Goal: Task Accomplishment & Management: Use online tool/utility

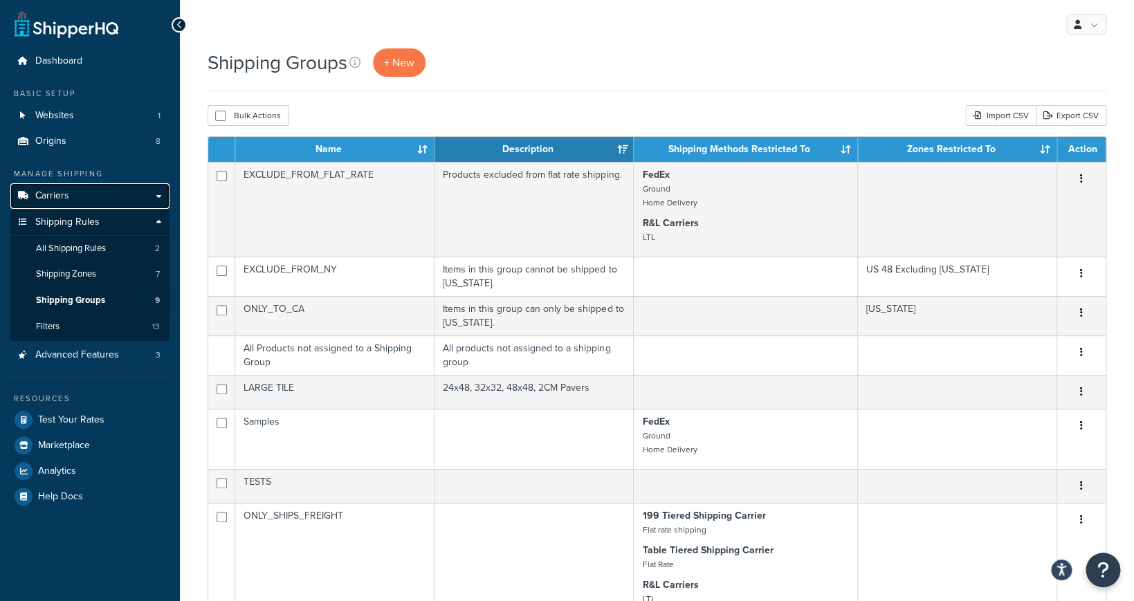
click at [126, 201] on link "Carriers" at bounding box center [89, 196] width 159 height 26
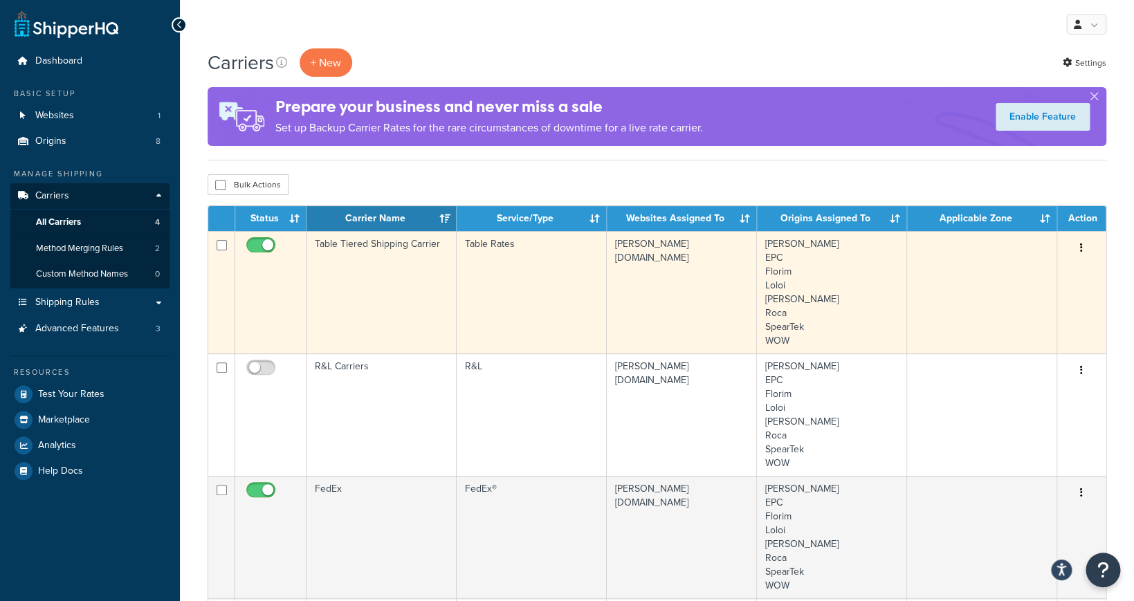
click at [400, 248] on td "Table Tiered Shipping Carrier" at bounding box center [382, 292] width 150 height 123
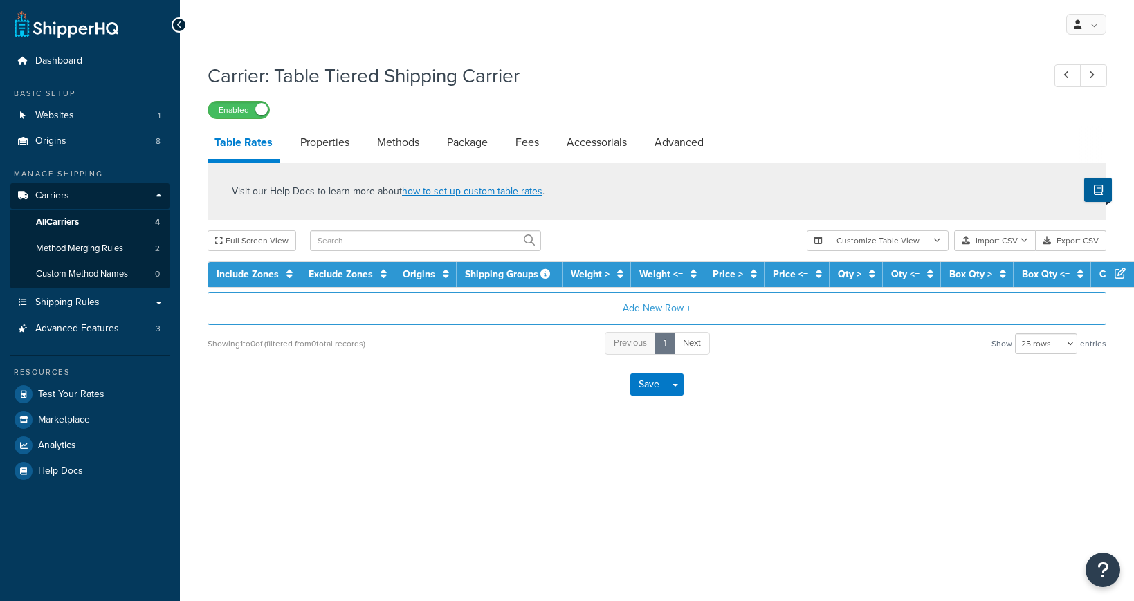
select select "25"
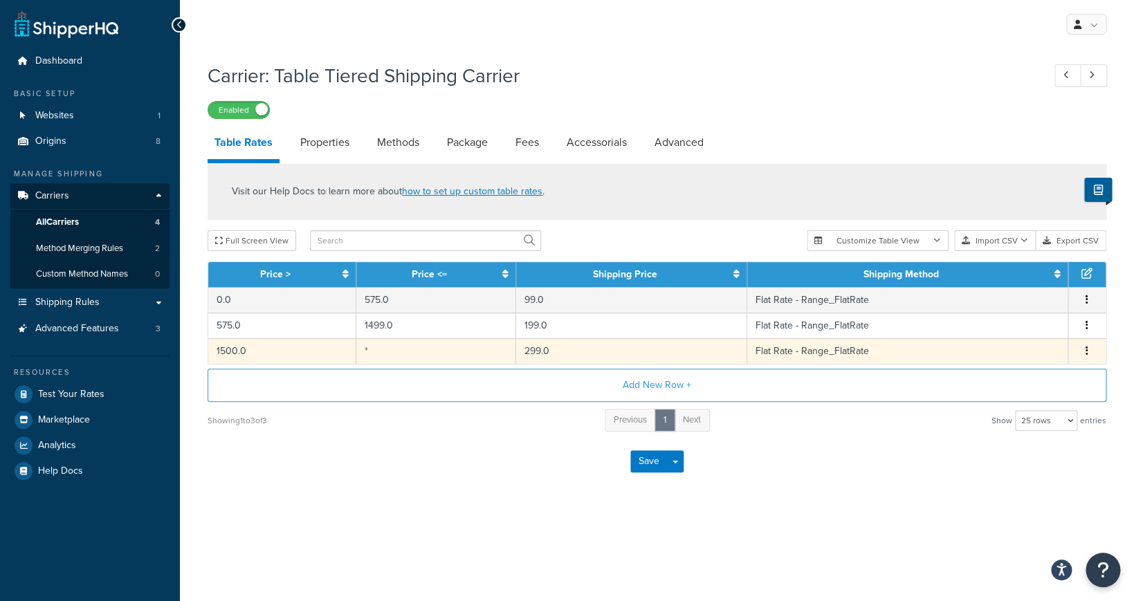
click at [728, 357] on td "299.0" at bounding box center [631, 351] width 231 height 26
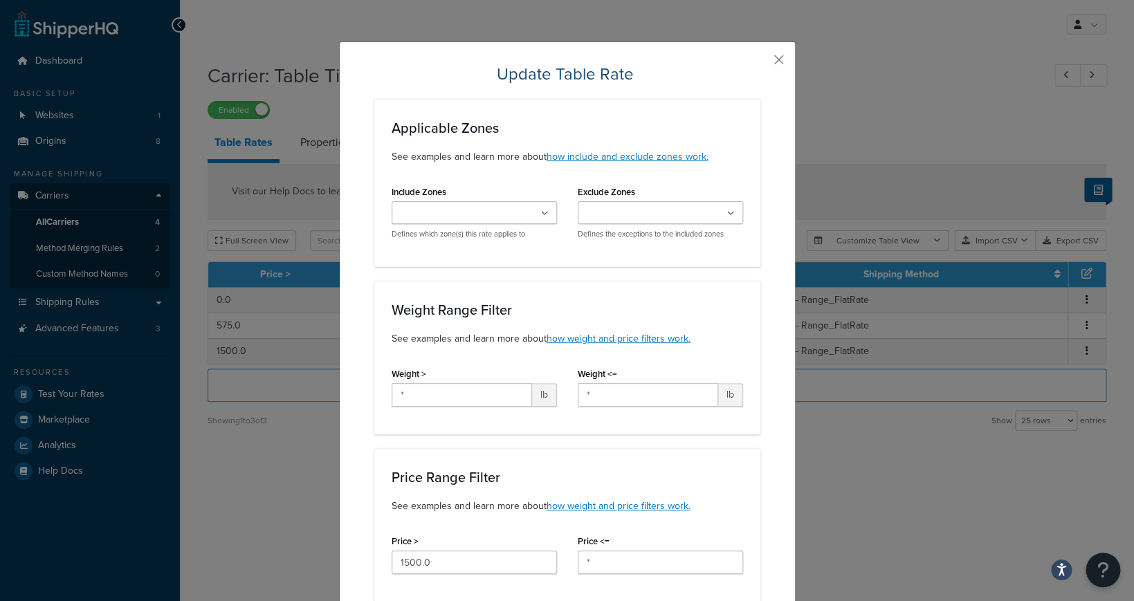
scroll to position [73, 0]
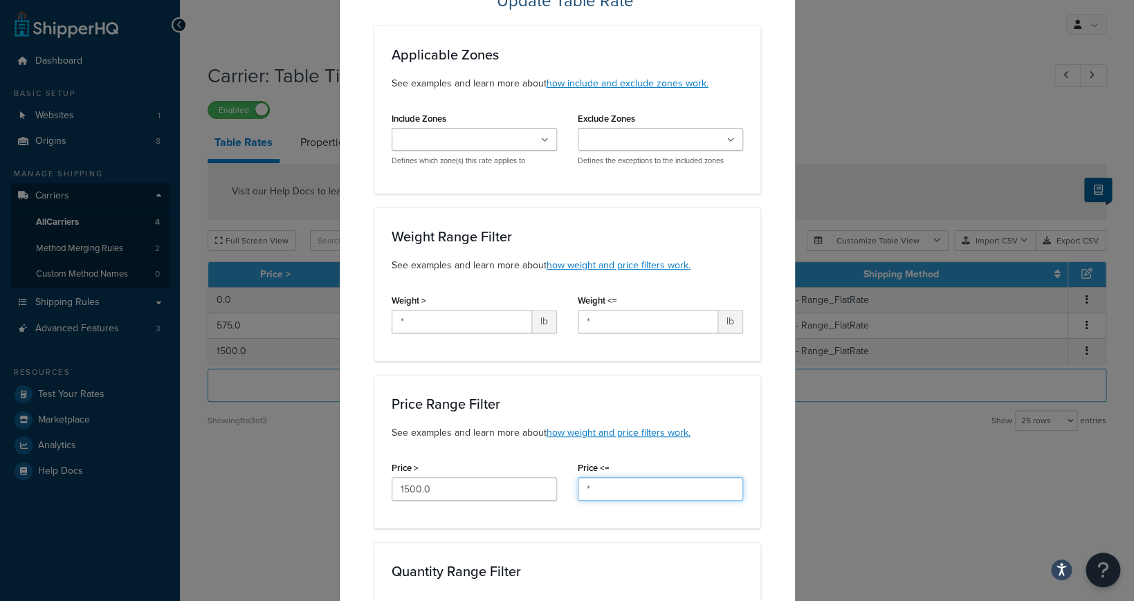
drag, startPoint x: 600, startPoint y: 495, endPoint x: 568, endPoint y: 491, distance: 32.0
click at [578, 491] on input "*" at bounding box center [660, 490] width 165 height 24
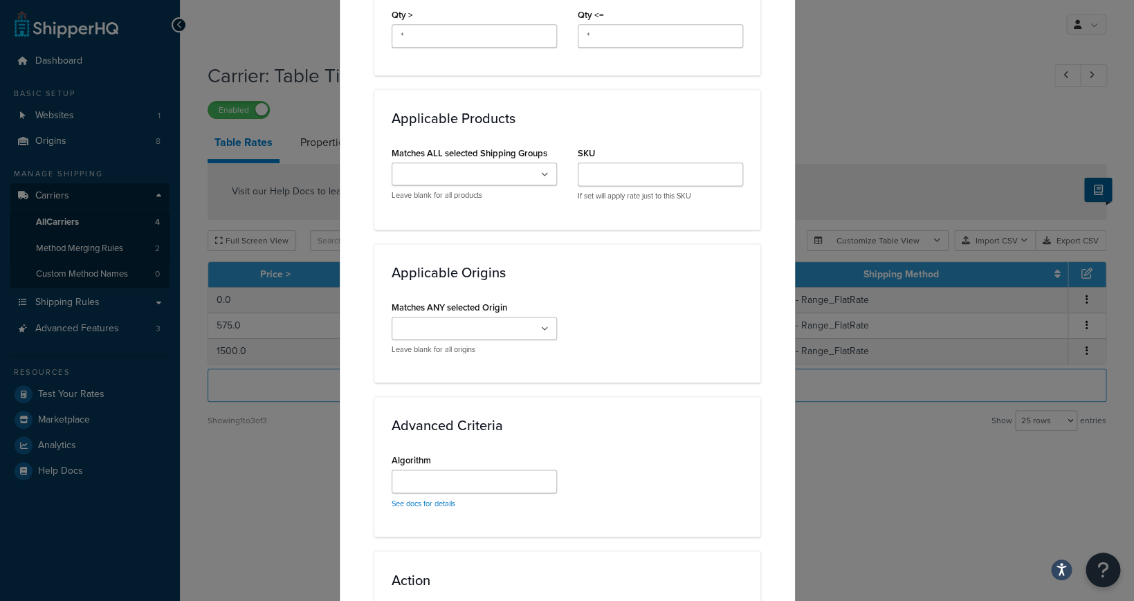
scroll to position [859, 0]
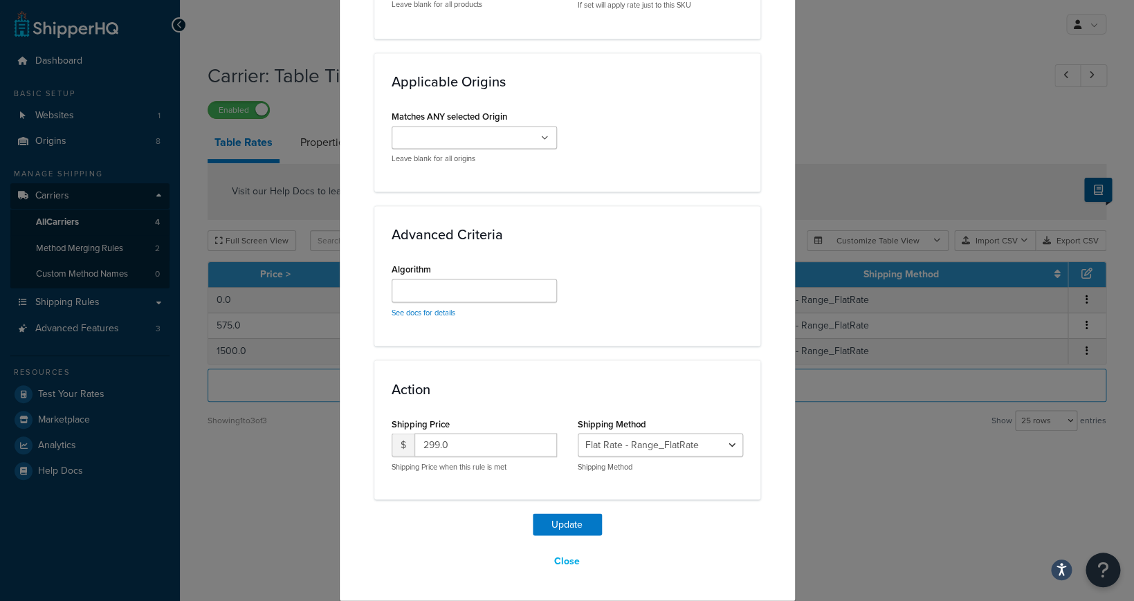
type input "2499"
drag, startPoint x: 495, startPoint y: 446, endPoint x: 397, endPoint y: 436, distance: 98.1
click at [415, 436] on input "299.0" at bounding box center [486, 445] width 143 height 24
type input "249"
click at [580, 529] on button "Update" at bounding box center [567, 525] width 69 height 22
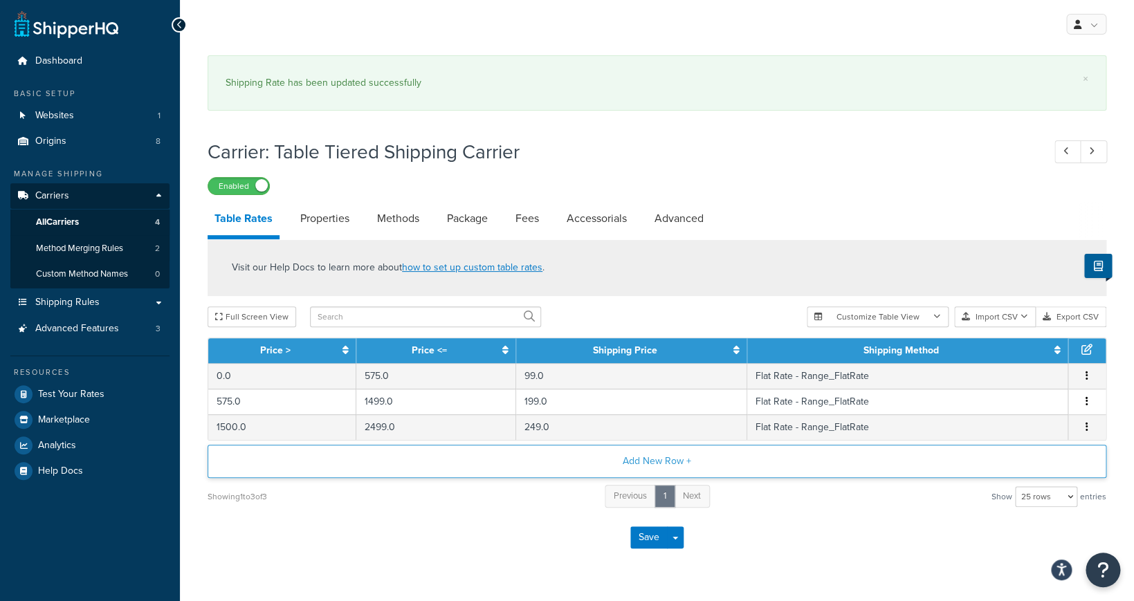
click at [651, 458] on button "Add New Row +" at bounding box center [657, 461] width 899 height 33
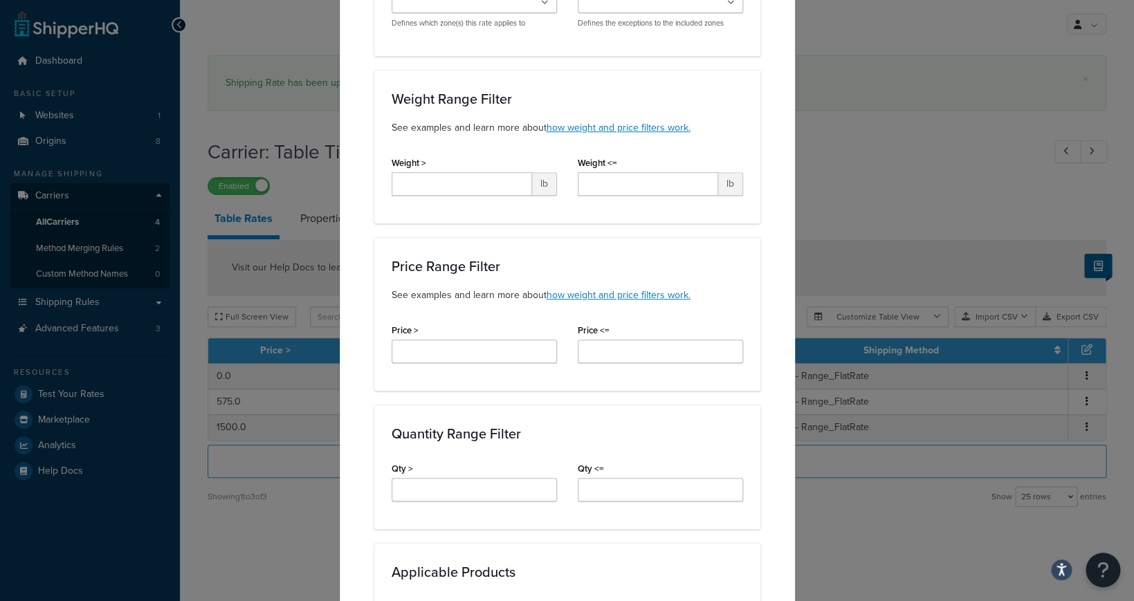
scroll to position [271, 0]
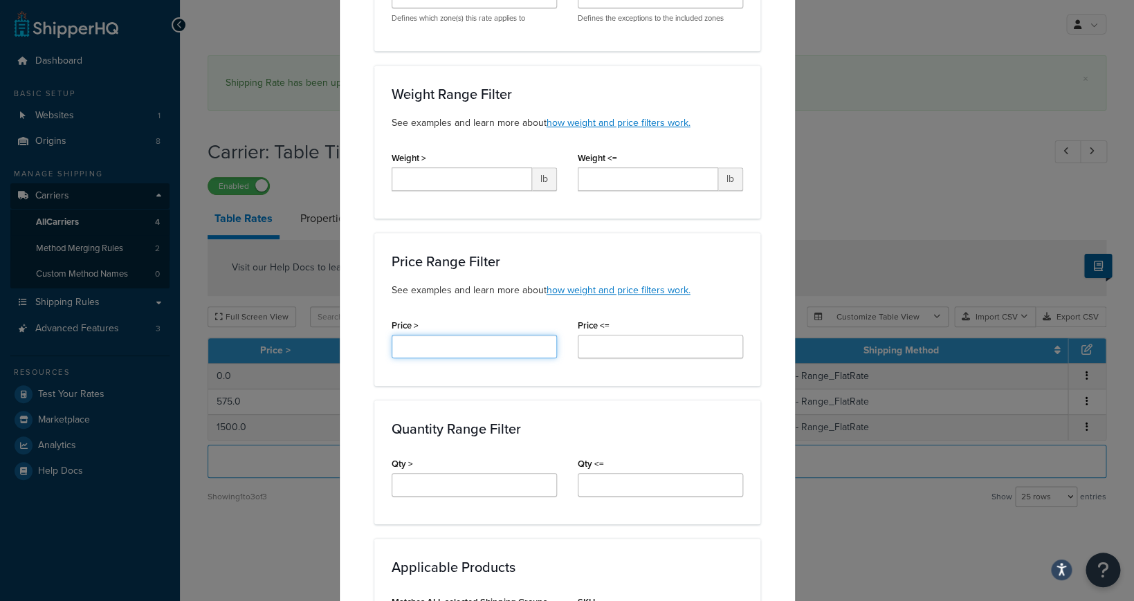
click at [503, 358] on input "Price >" at bounding box center [474, 347] width 165 height 24
type input "2500"
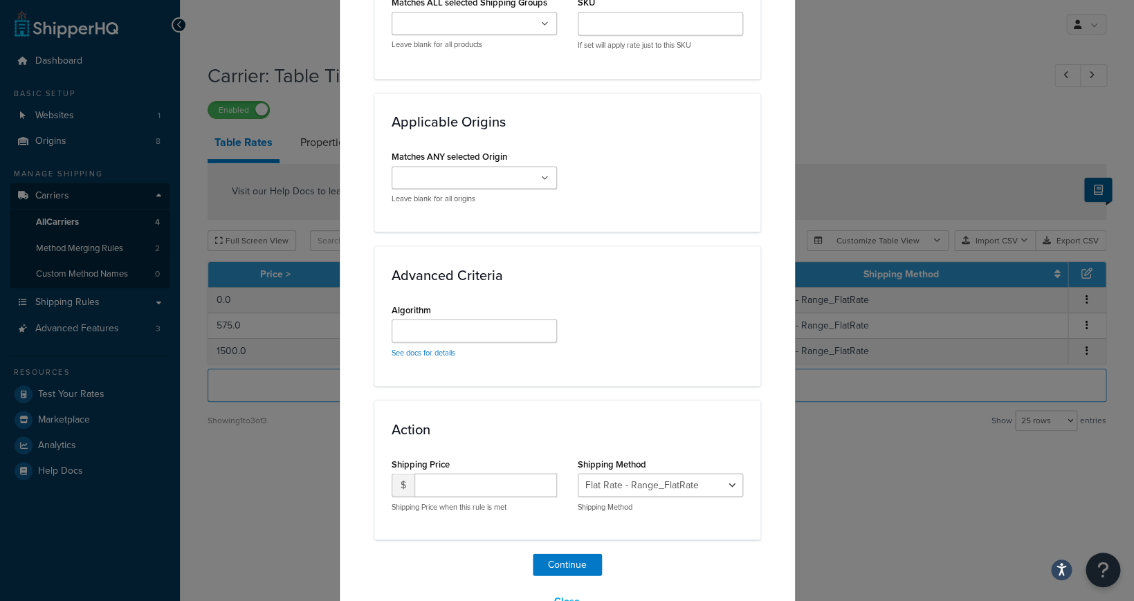
scroll to position [914, 0]
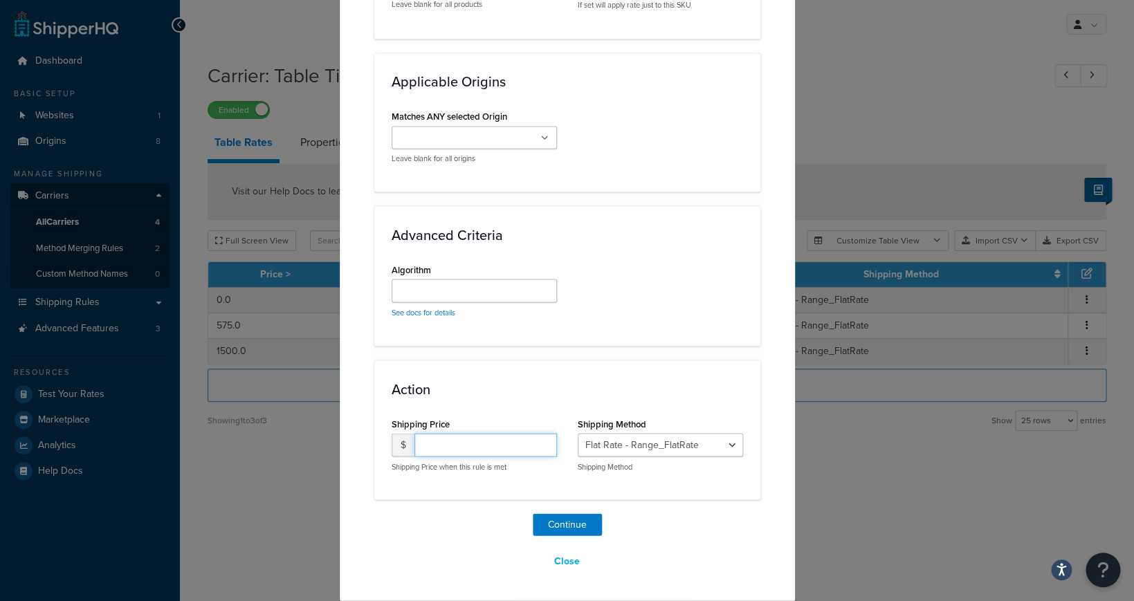
click at [514, 450] on input "number" at bounding box center [486, 445] width 143 height 24
type input "299"
click at [595, 528] on button "Continue" at bounding box center [567, 525] width 69 height 22
